Goal: Find specific page/section: Find specific page/section

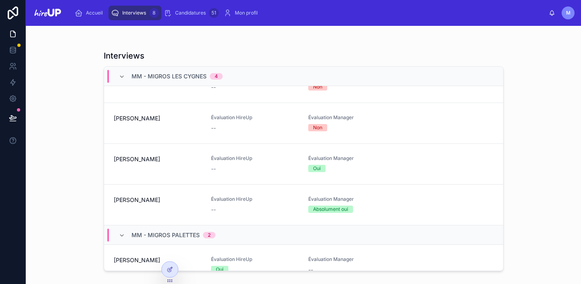
scroll to position [25, 0]
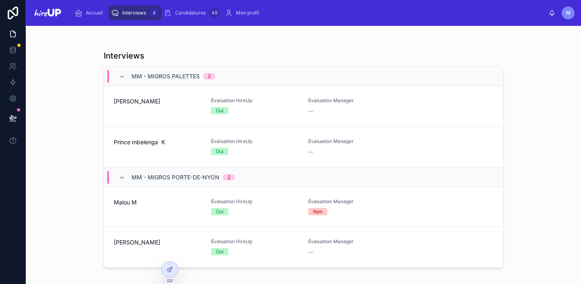
click at [131, 246] on div "[PERSON_NAME]" at bounding box center [158, 247] width 88 height 18
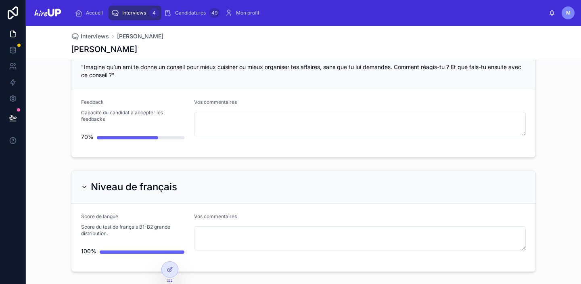
scroll to position [2344, 0]
